Goal: Task Accomplishment & Management: Manage account settings

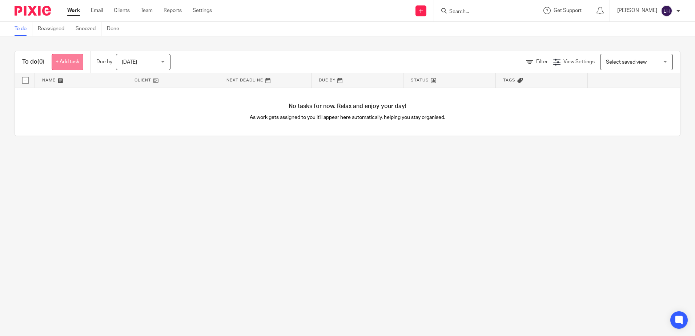
click at [60, 66] on link "+ Add task" at bounding box center [68, 62] width 32 height 16
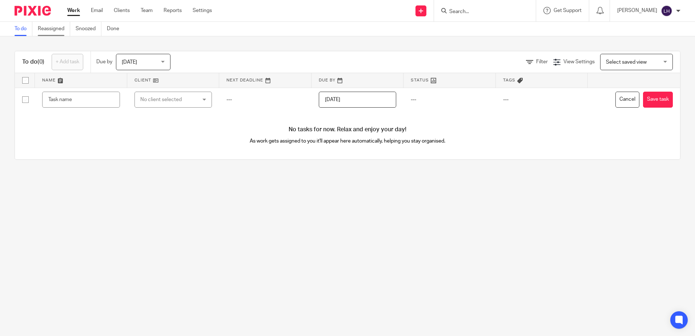
click at [50, 32] on link "Reassigned" at bounding box center [54, 29] width 32 height 14
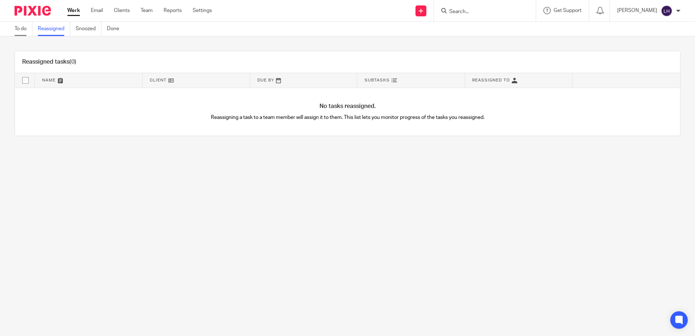
click at [24, 25] on link "To do" at bounding box center [24, 29] width 18 height 14
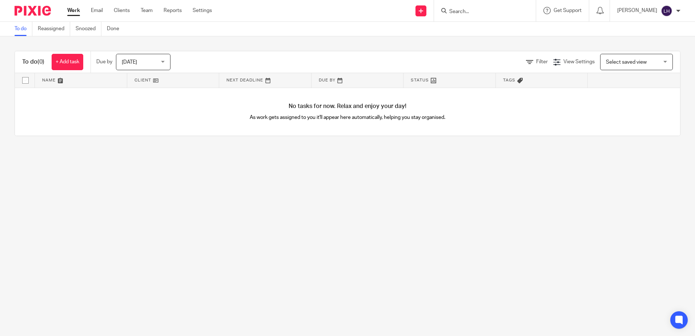
click at [104, 11] on ul "Work Email Clients Team Reports Settings" at bounding box center [145, 10] width 156 height 7
click at [100, 9] on link "Email" at bounding box center [97, 10] width 12 height 7
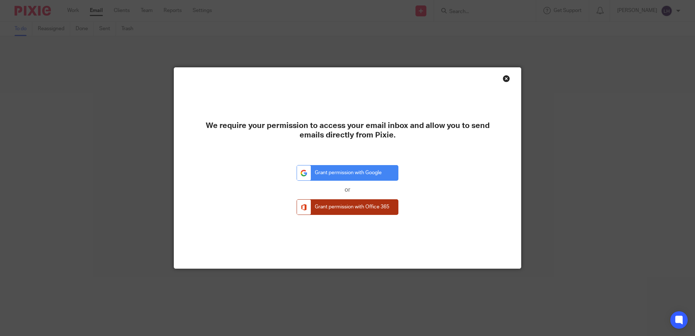
click at [363, 203] on link "Grant permission with Office 365" at bounding box center [348, 207] width 102 height 16
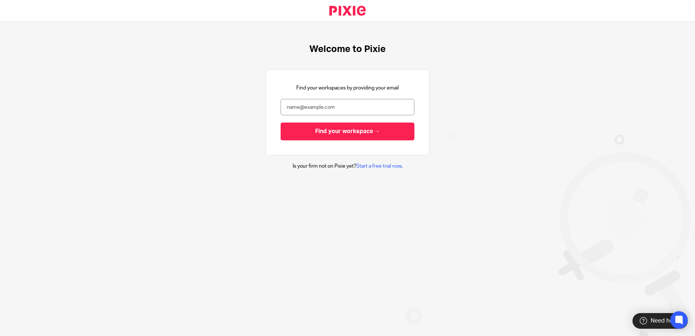
click at [87, 102] on div "Welcome to Pixie Find your workspaces by providing your email Find your workspa…" at bounding box center [347, 107] width 695 height 170
click at [322, 109] on input "email" at bounding box center [348, 107] width 134 height 16
type input "[EMAIL_ADDRESS][PERSON_NAME][DOMAIN_NAME]"
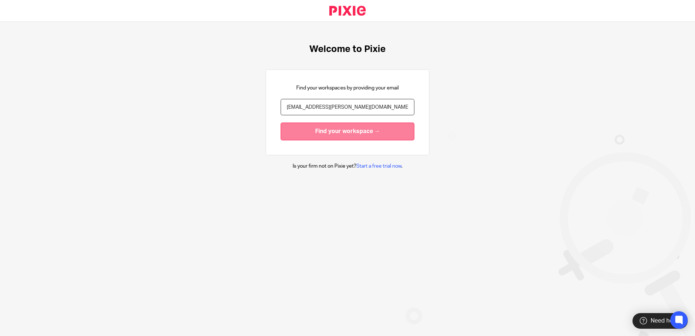
click at [335, 131] on input "Find your workspace →" at bounding box center [348, 132] width 134 height 18
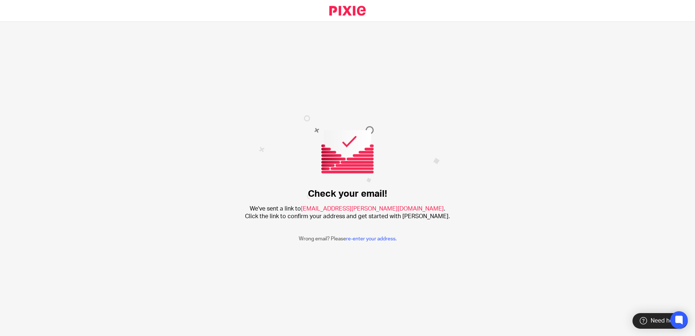
click at [271, 251] on div "Check your email! We've sent a link to luqman.hussein@theaccessgroup.com . Clic…" at bounding box center [347, 179] width 695 height 314
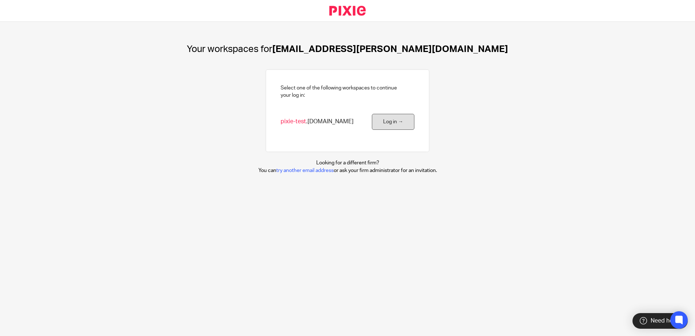
click at [385, 123] on link "Log in →" at bounding box center [393, 122] width 43 height 16
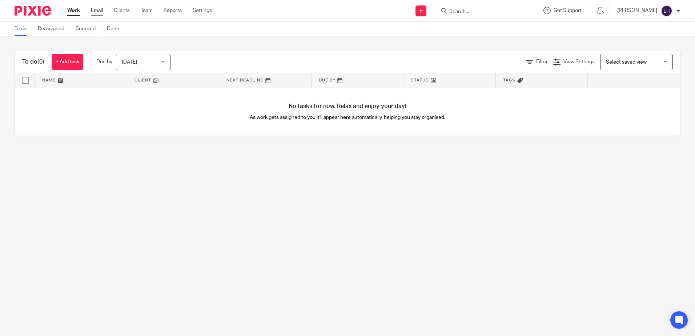
click at [96, 8] on link "Email" at bounding box center [97, 10] width 12 height 7
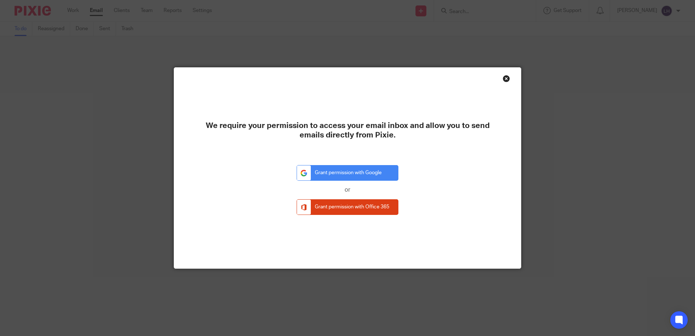
click at [508, 78] on div "We require your permission to access your email inbox and allow you to send ema…" at bounding box center [347, 168] width 347 height 201
click at [362, 200] on link "Grant permission with Office 365" at bounding box center [348, 207] width 102 height 16
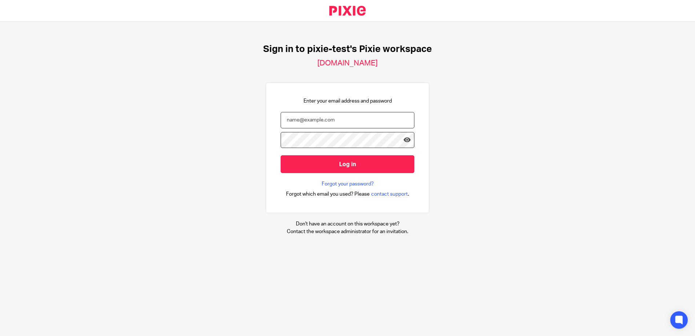
click at [348, 123] on input "email" at bounding box center [348, 120] width 134 height 16
click at [331, 115] on input "email" at bounding box center [348, 120] width 134 height 16
click at [331, 121] on input "email" at bounding box center [348, 120] width 134 height 16
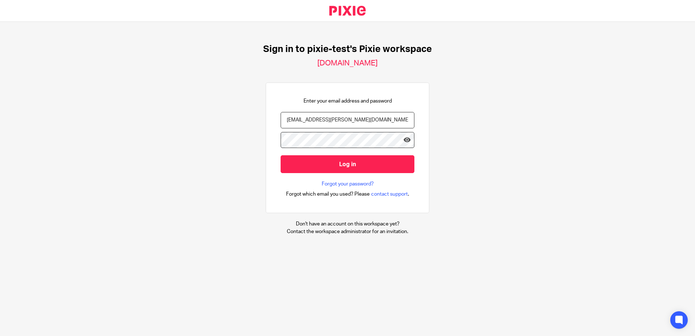
type input "[EMAIL_ADDRESS][PERSON_NAME][DOMAIN_NAME]"
click at [281, 155] on input "Log in" at bounding box center [348, 164] width 134 height 18
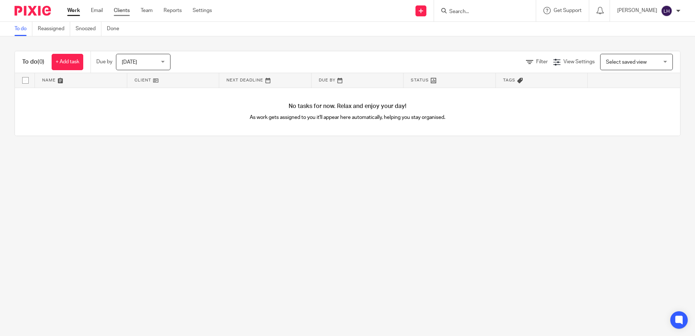
click at [120, 11] on link "Clients" at bounding box center [122, 10] width 16 height 7
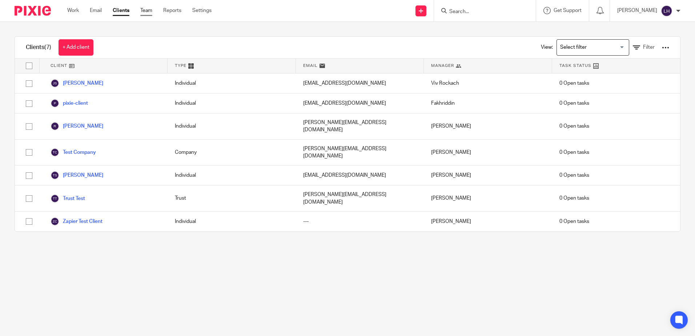
click at [145, 8] on link "Team" at bounding box center [146, 10] width 12 height 7
